Goal: Find specific fact: Find contact information

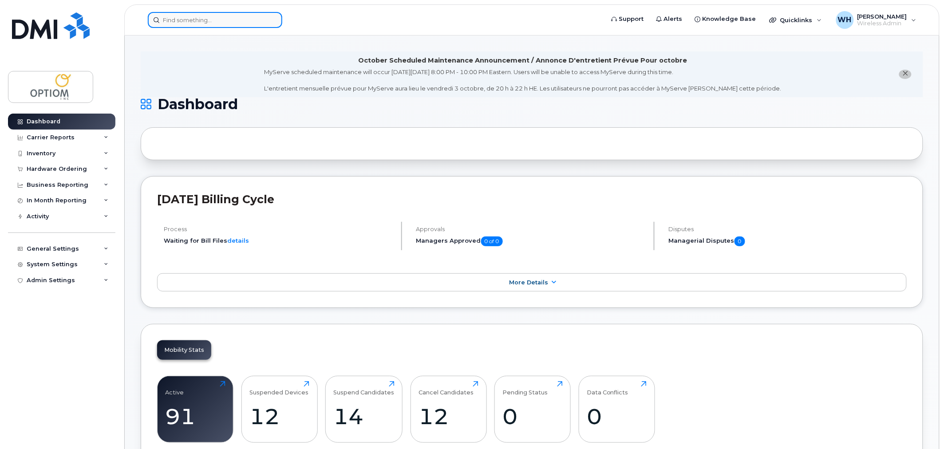
click at [208, 21] on input at bounding box center [215, 20] width 134 height 16
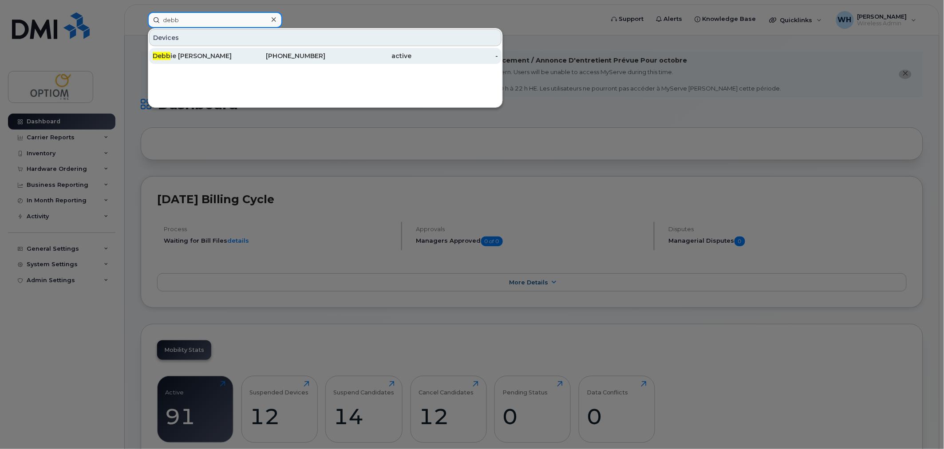
type input "debb"
click at [211, 55] on div "Debb ie Ann Radulescu" at bounding box center [196, 55] width 87 height 9
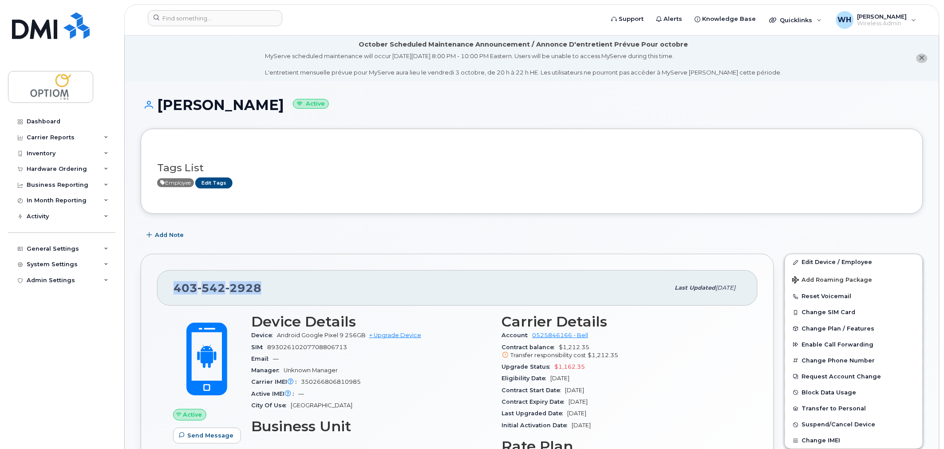
drag, startPoint x: 175, startPoint y: 288, endPoint x: 259, endPoint y: 290, distance: 83.9
click at [259, 290] on span "403 542 2928" at bounding box center [217, 287] width 88 height 13
copy span "403 542 2928"
